Goal: Go to known website: Access a specific website the user already knows

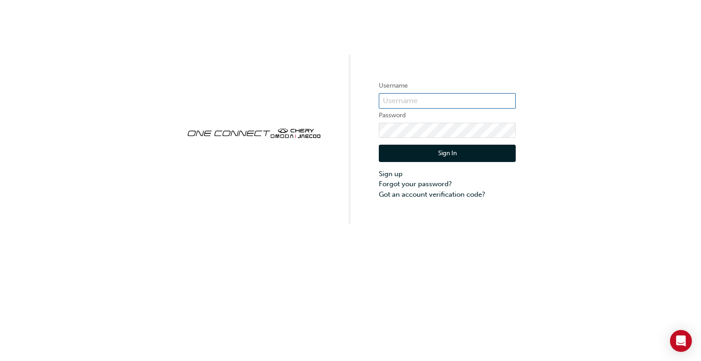
type input "CHAU0776"
click at [436, 103] on input "CHAU0776" at bounding box center [447, 101] width 137 height 16
click at [415, 152] on button "Sign In" at bounding box center [447, 153] width 137 height 17
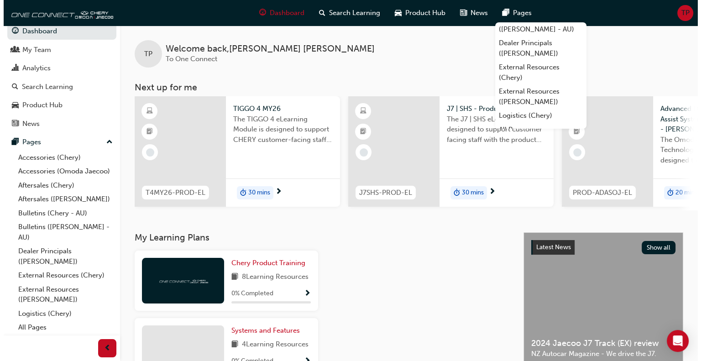
scroll to position [104, 0]
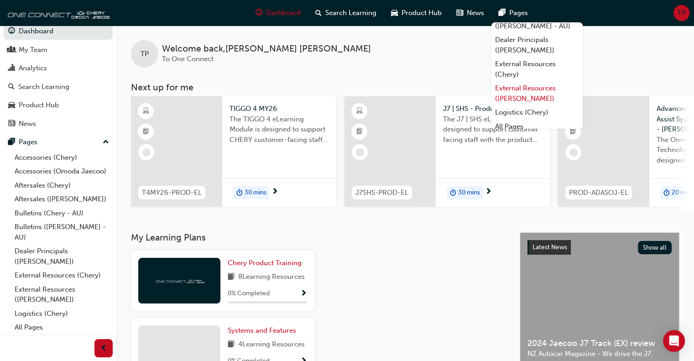
click at [515, 88] on link "External Resources ([PERSON_NAME])" at bounding box center [537, 93] width 91 height 24
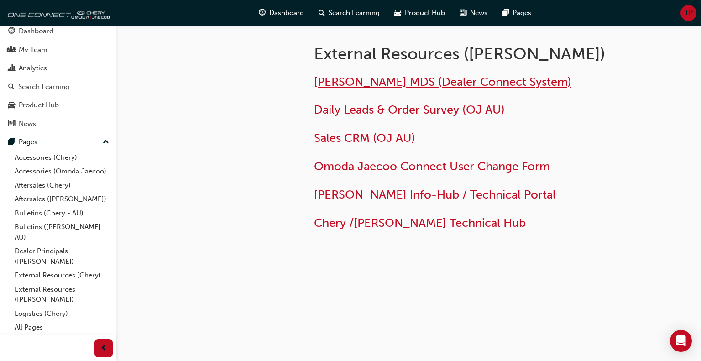
click at [396, 80] on span "[PERSON_NAME] MDS (Dealer Connect System)" at bounding box center [442, 82] width 257 height 14
